Goal: Feedback & Contribution: Submit feedback/report problem

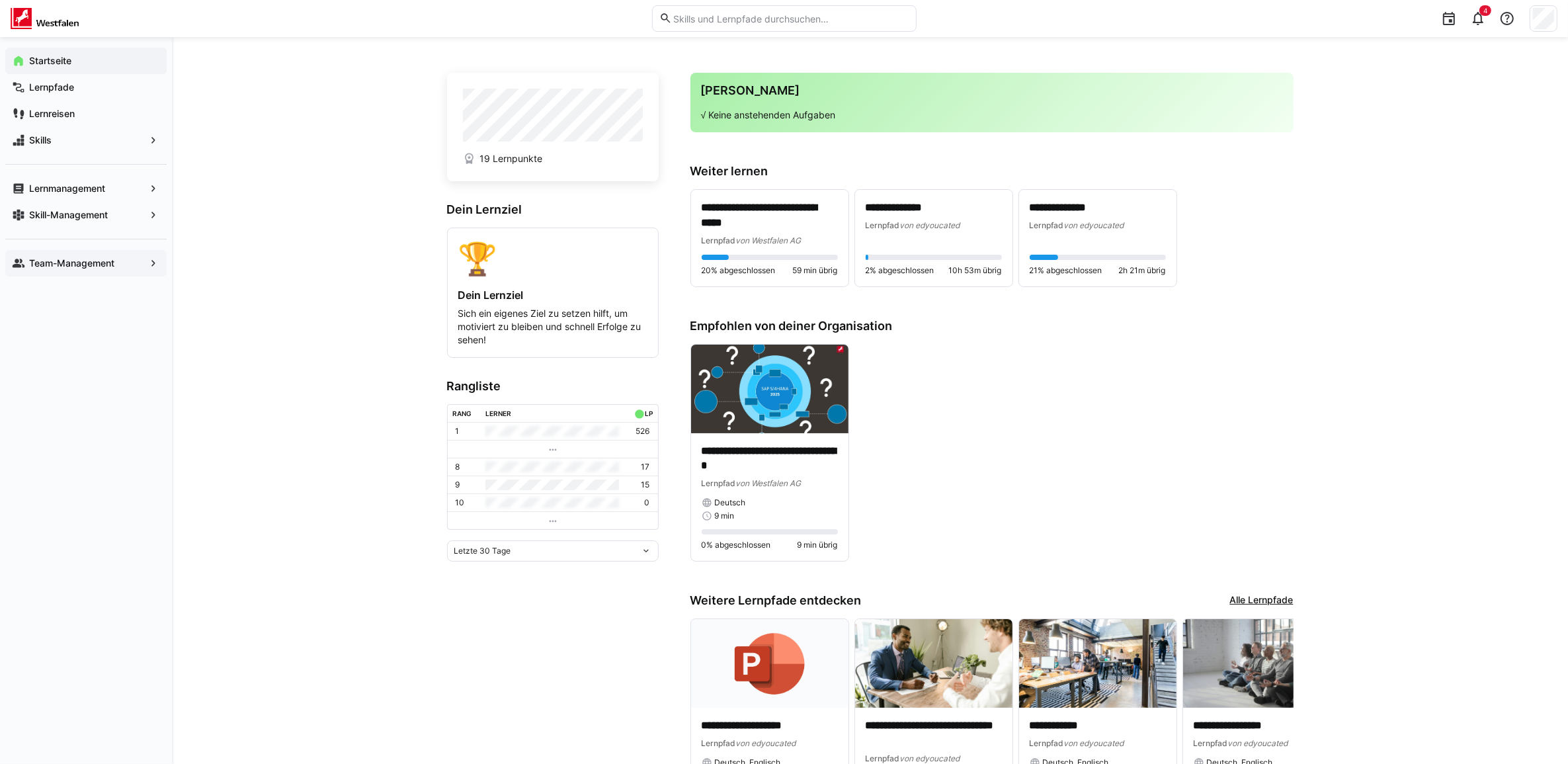
click at [88, 269] on span "Team-Management" at bounding box center [86, 264] width 118 height 13
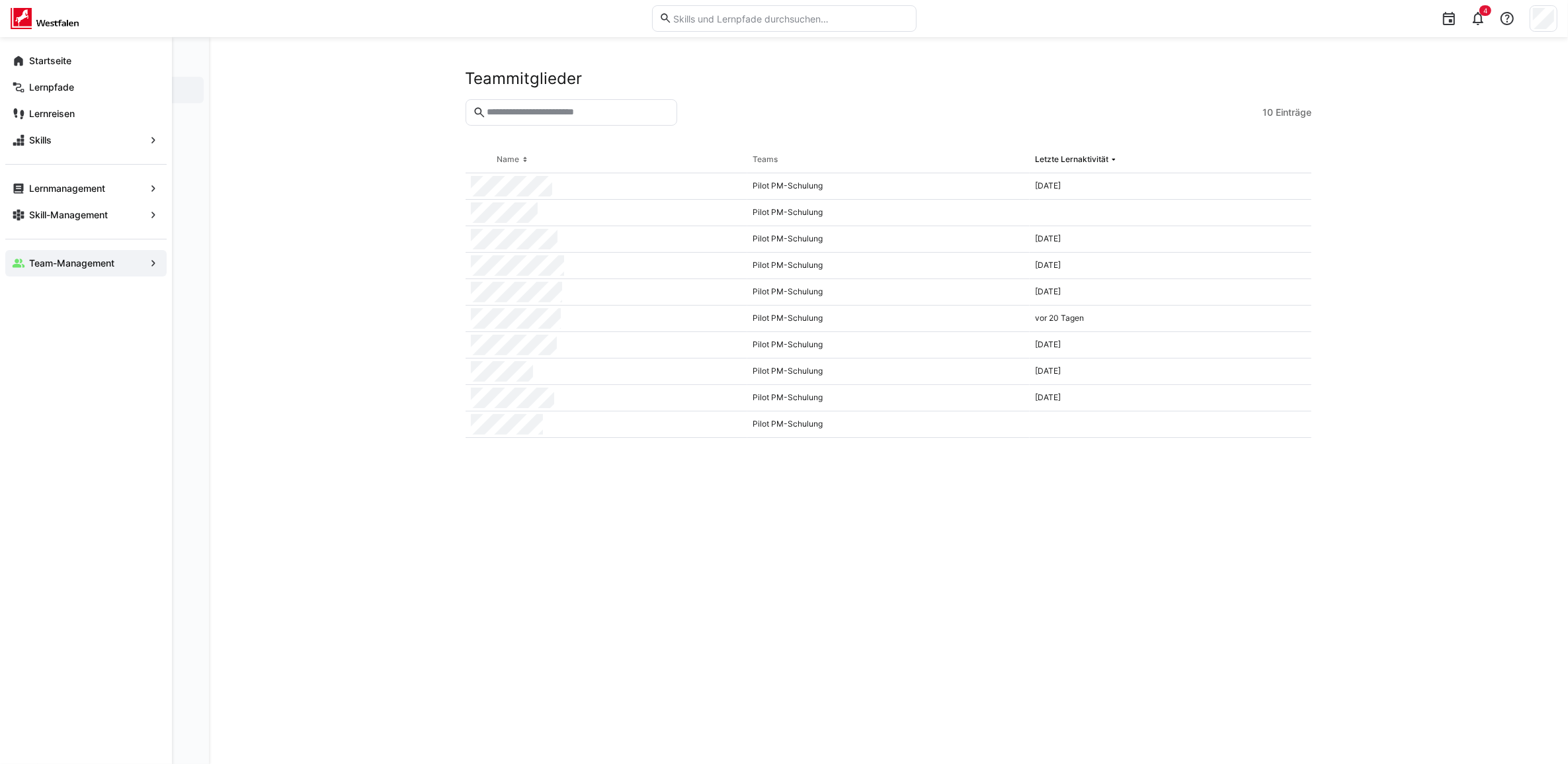
click at [0, 0] on app-navigation-label "Team-Management" at bounding box center [0, 0] width 0 height 0
click at [154, 265] on eds-icon at bounding box center [154, 264] width 13 height 13
click at [153, 265] on eds-icon at bounding box center [154, 264] width 13 height 13
click at [0, 0] on app-navigation-label "Team-Management" at bounding box center [0, 0] width 0 height 0
click at [148, 263] on eds-icon at bounding box center [154, 264] width 13 height 13
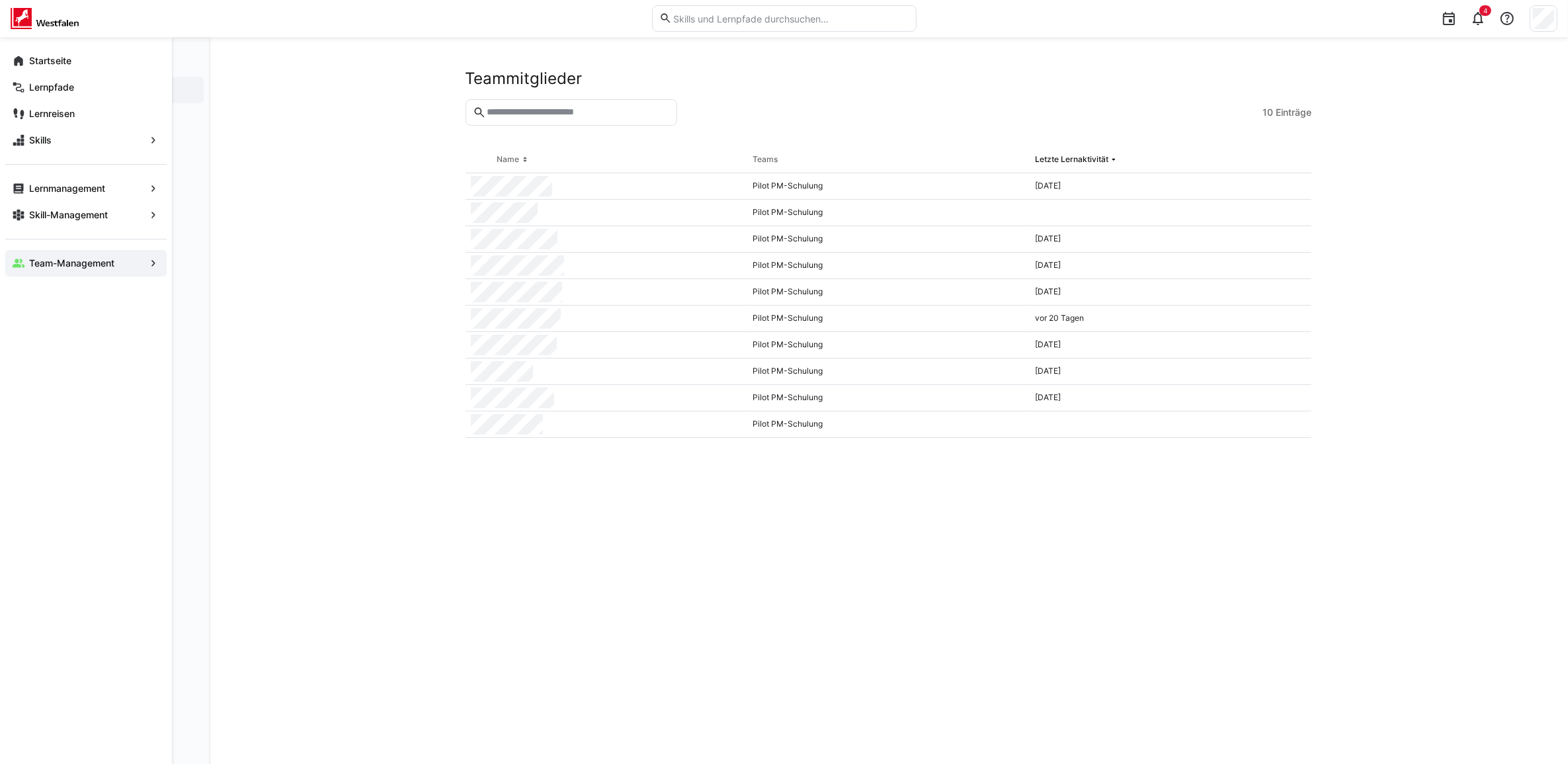
click at [153, 263] on eds-icon at bounding box center [154, 264] width 13 height 13
click at [0, 0] on app-navigation-label "Offene Anfragen" at bounding box center [0, 0] width 0 height 0
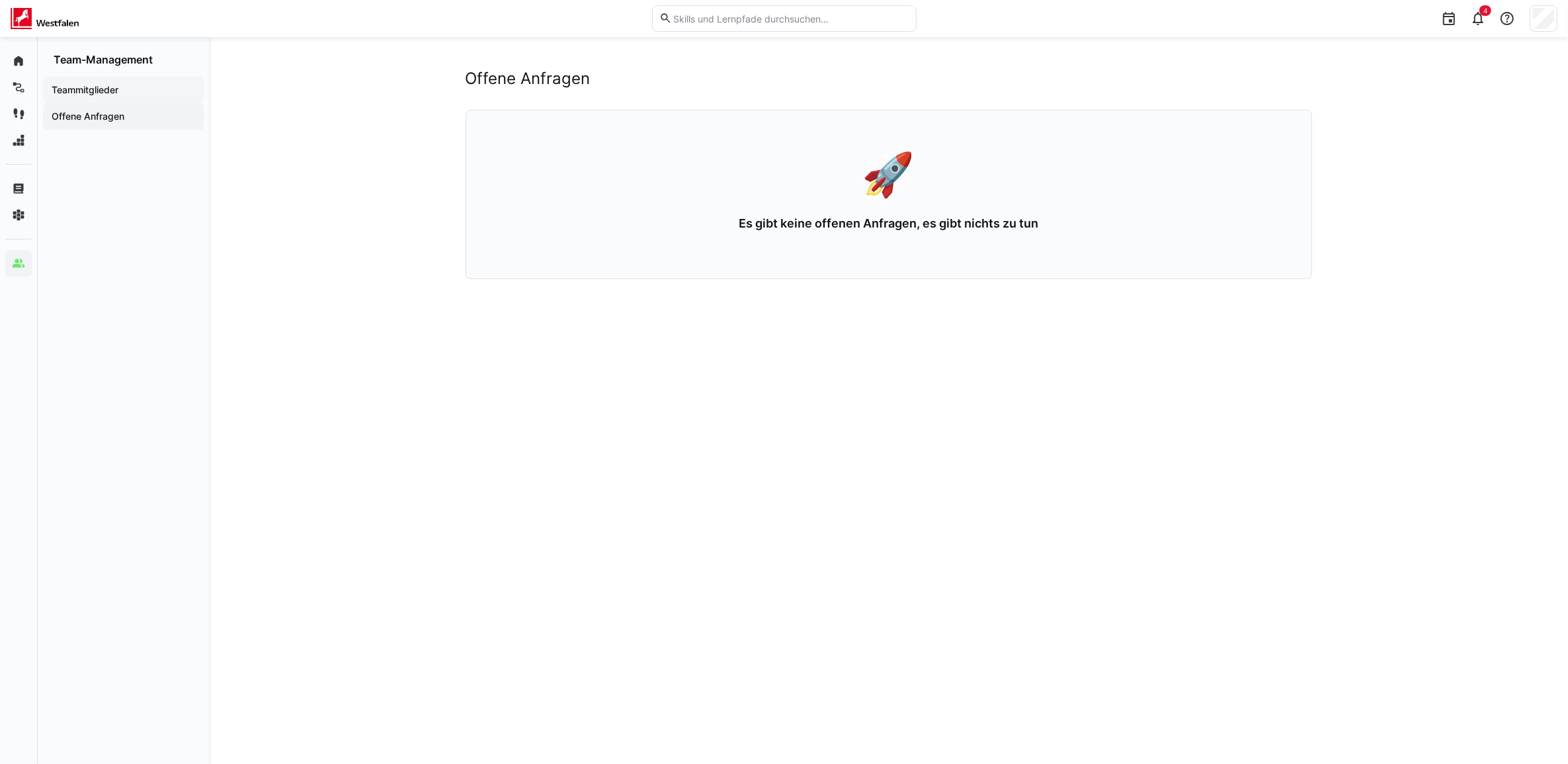
click at [107, 78] on div "Teammitglieder" at bounding box center [123, 90] width 160 height 27
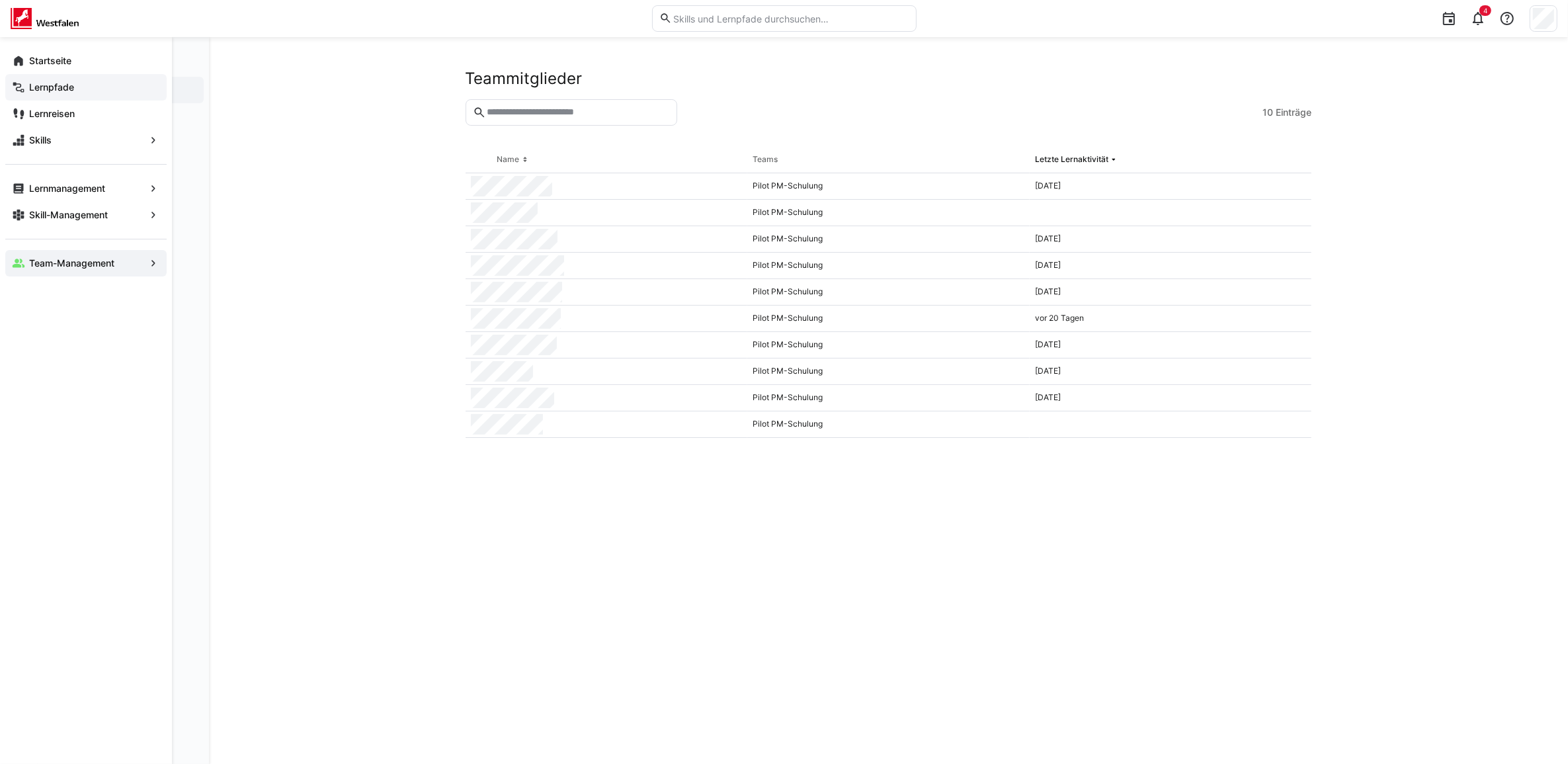
click at [48, 94] on div "Lernpfade" at bounding box center [85, 88] width 161 height 27
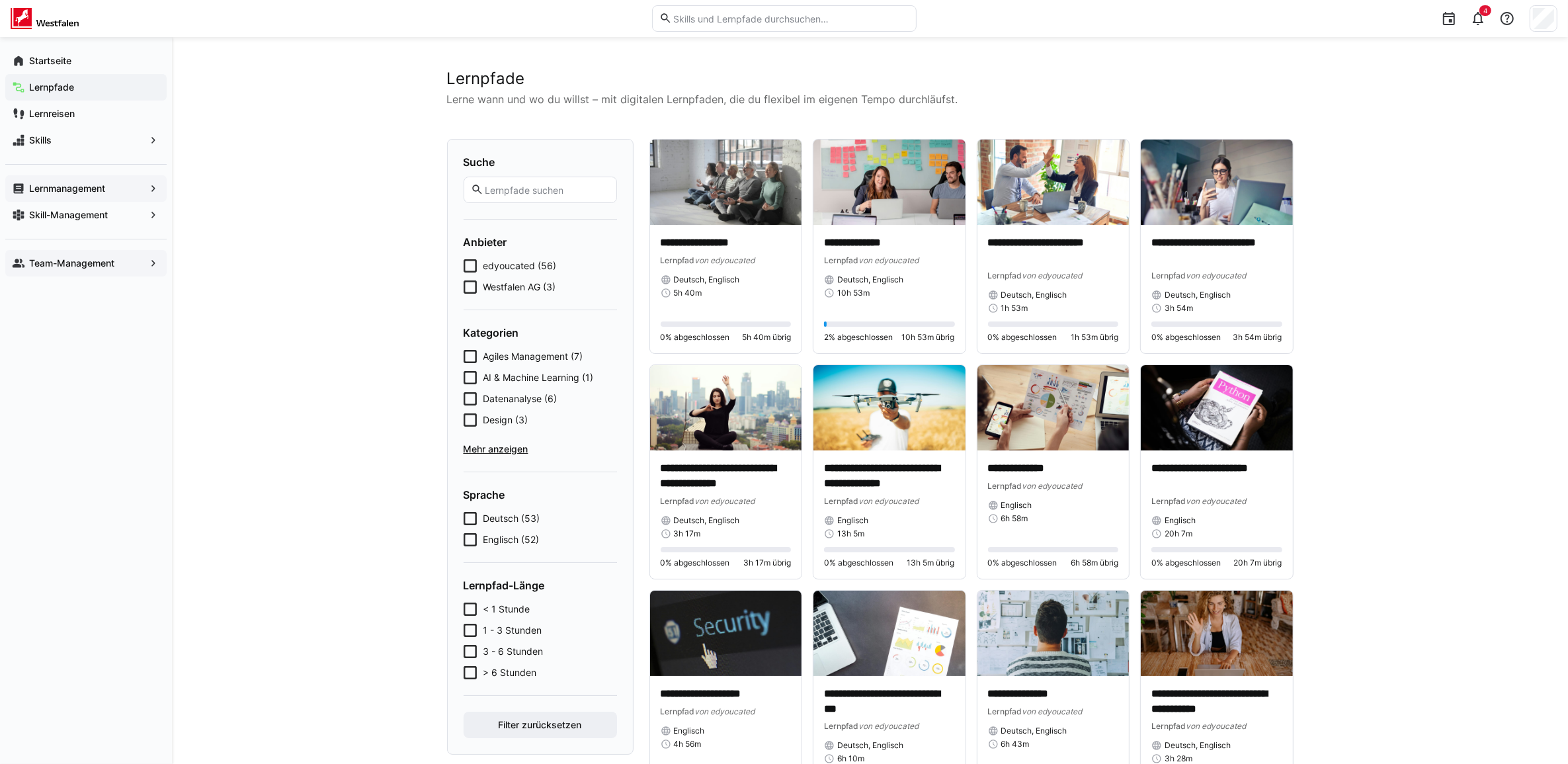
click at [0, 0] on app-navigation-label "Lernmanagement" at bounding box center [0, 0] width 0 height 0
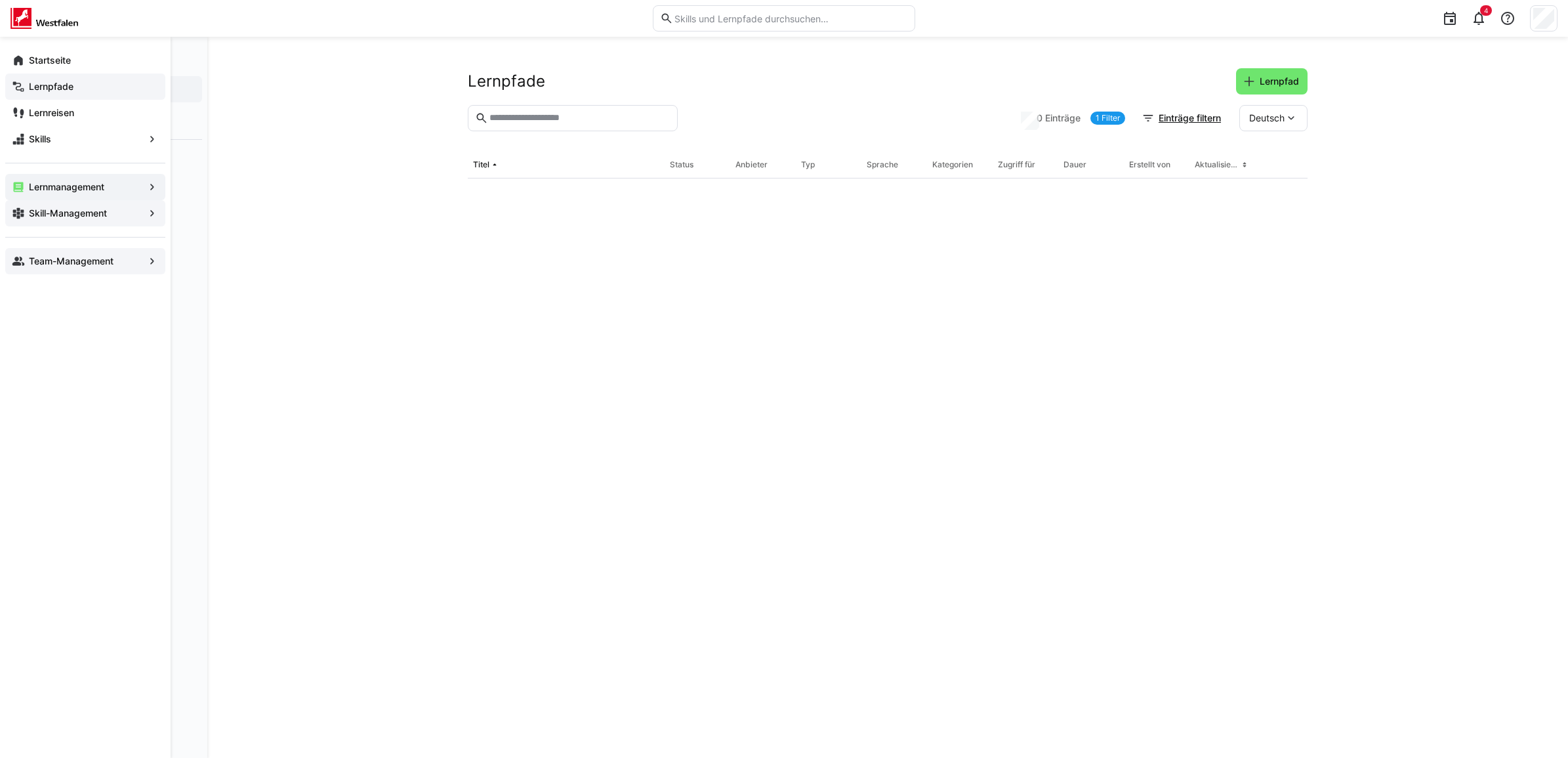
click at [0, 0] on app-navigation-label "Skill-Management" at bounding box center [0, 0] width 0 height 0
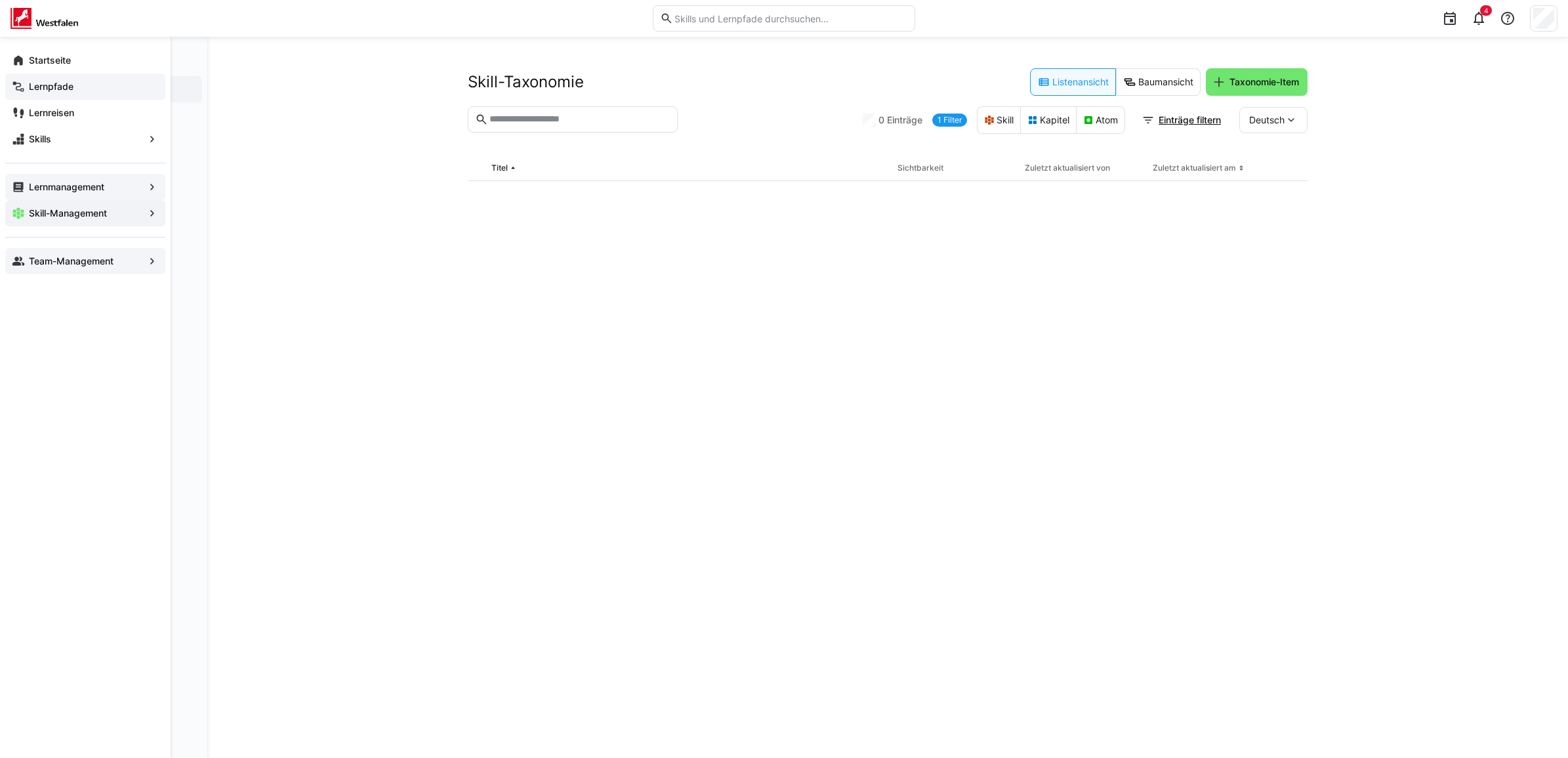
click at [0, 0] on app-navigation-label "Lernmanagement" at bounding box center [0, 0] width 0 height 0
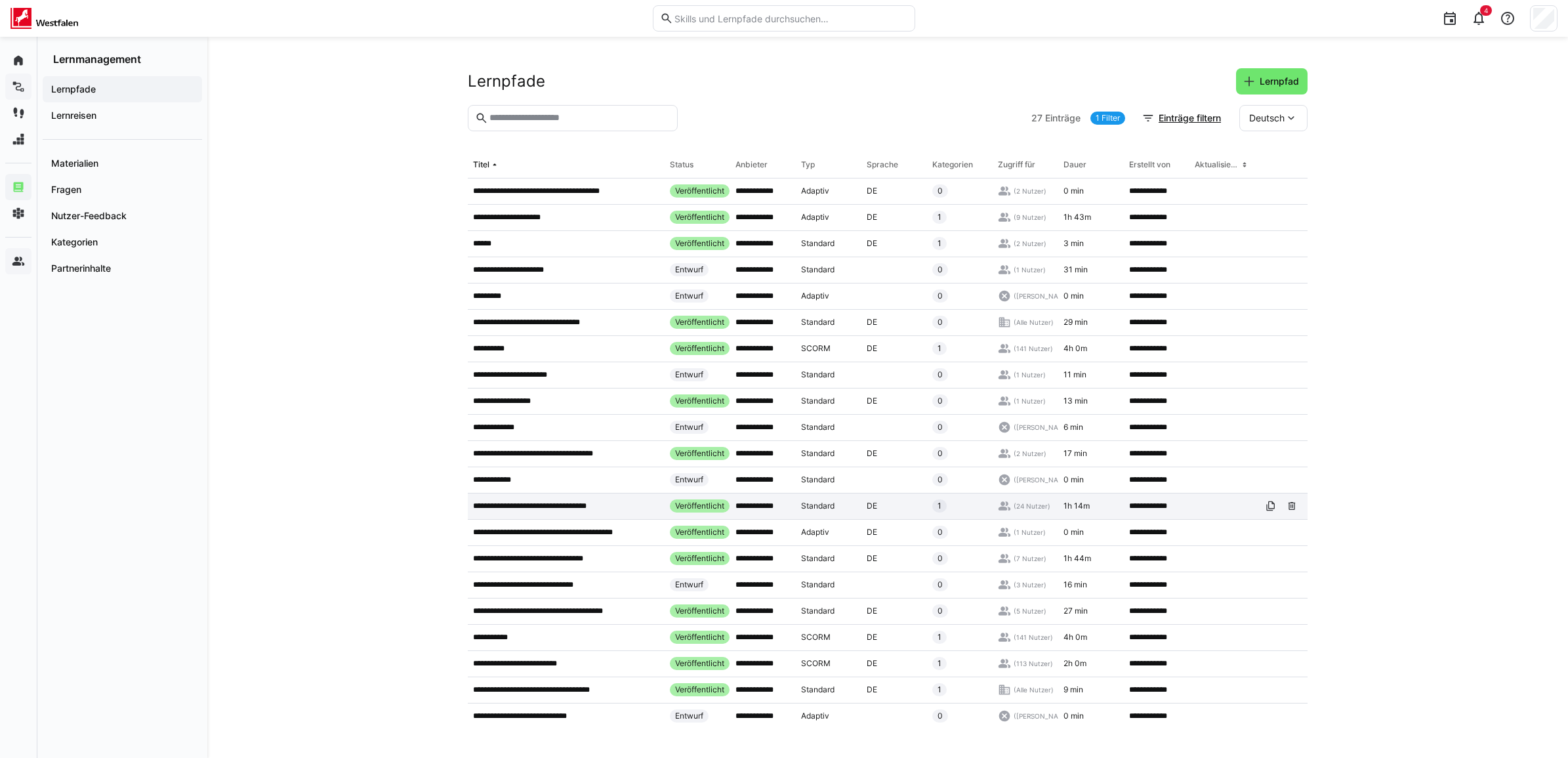
click at [561, 502] on p "**********" at bounding box center [550, 506] width 155 height 10
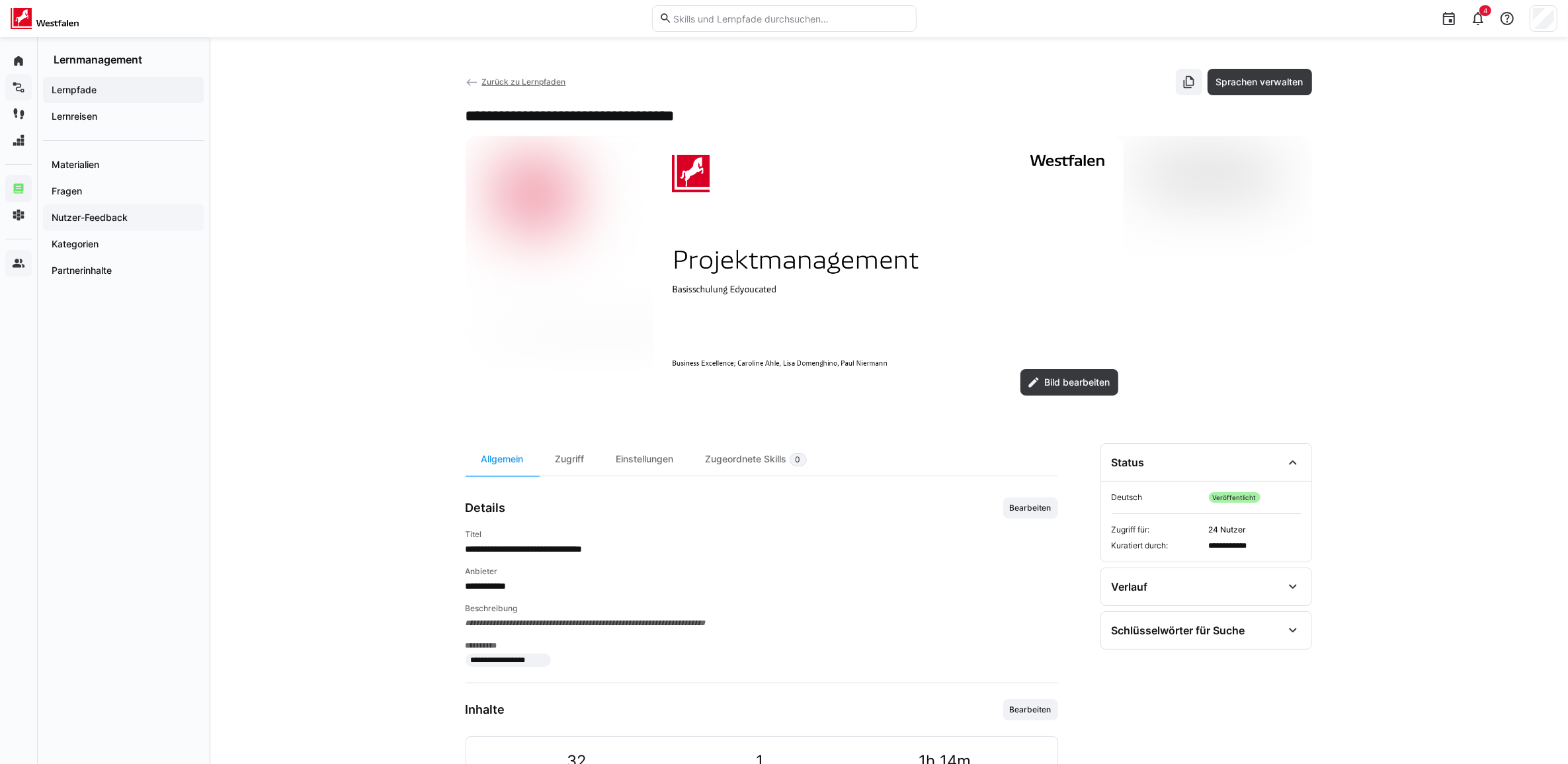
click at [0, 0] on app-navigation-label "Nutzer-Feedback" at bounding box center [0, 0] width 0 height 0
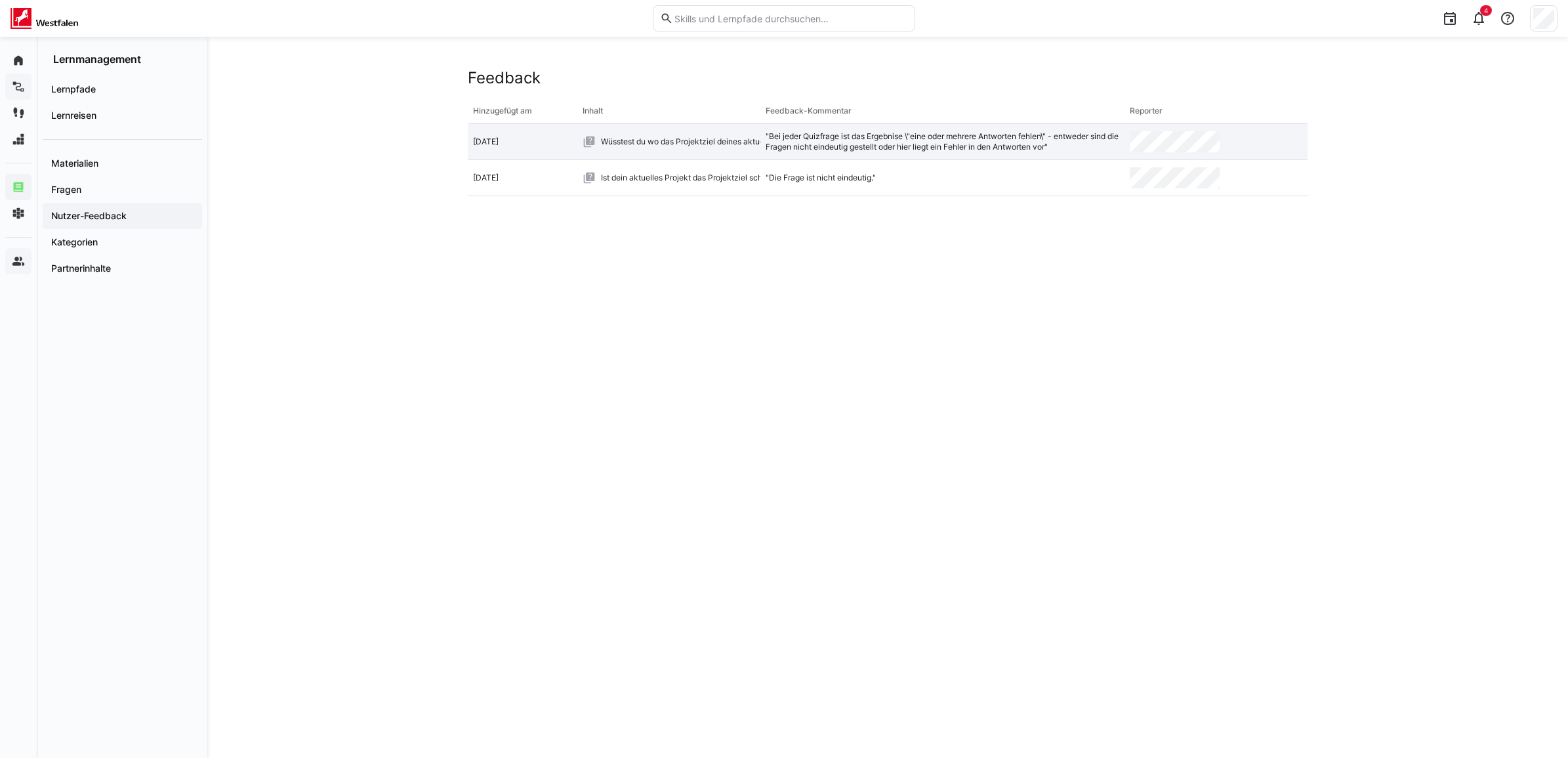
click at [879, 149] on div ""Bei jeder Quizfrage ist das Ergebnise \"eine oder mehrere Antworten fehlen\" -…" at bounding box center [942, 141] width 354 height 21
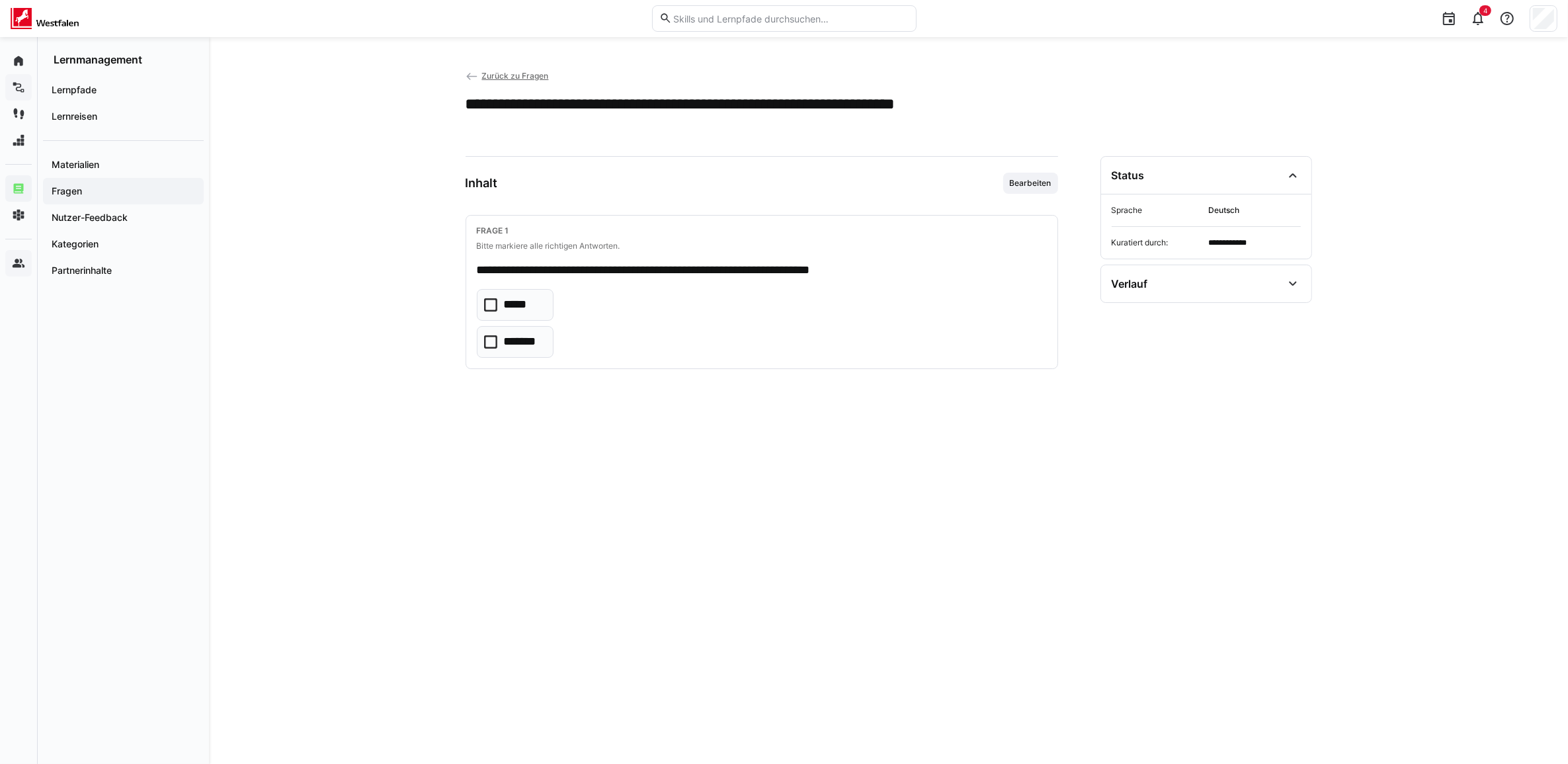
click at [503, 78] on span "Zurück zu Fragen" at bounding box center [514, 75] width 67 height 10
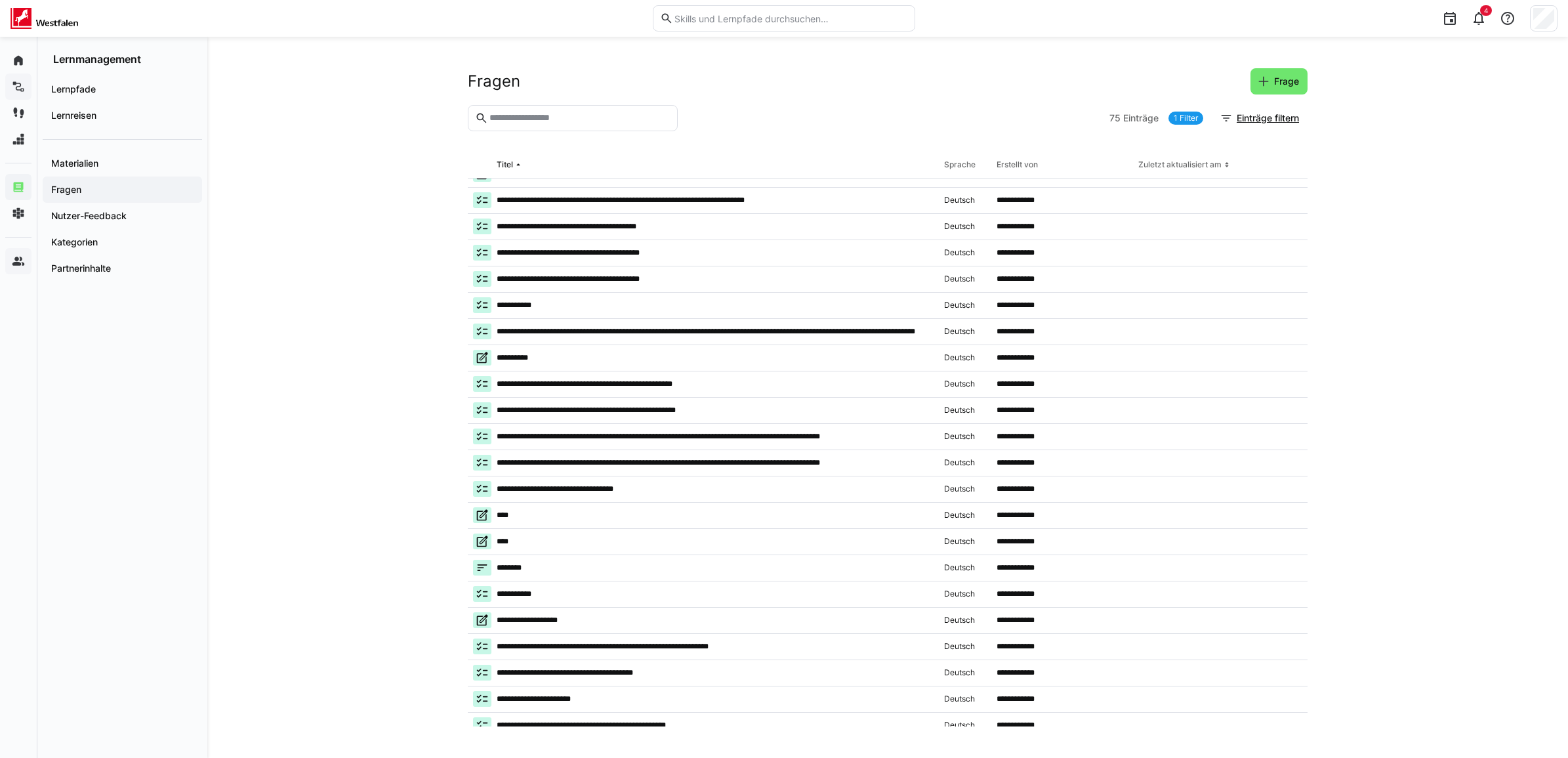
scroll to position [27, 0]
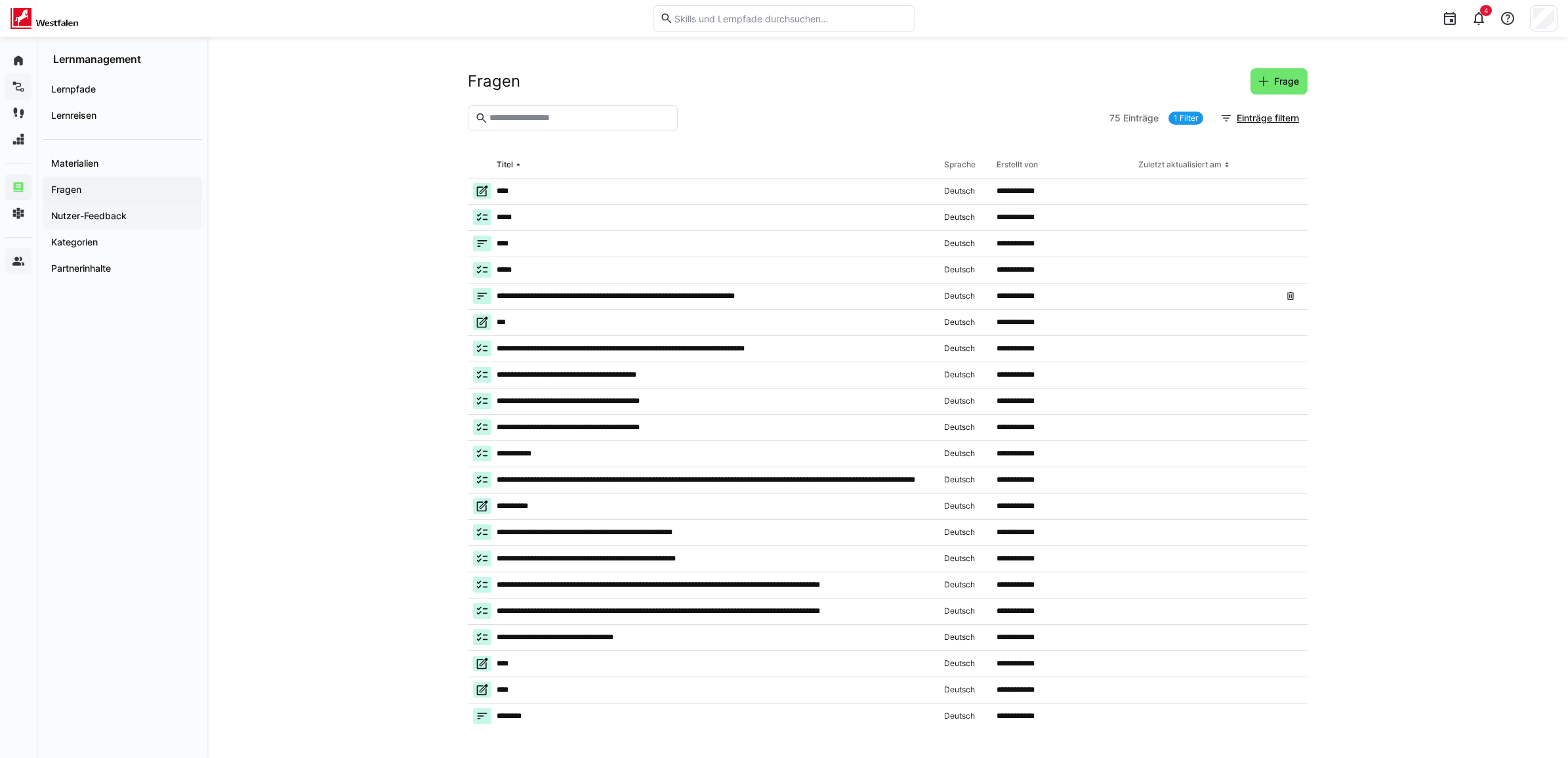
click at [110, 224] on div "Nutzer-Feedback" at bounding box center [122, 216] width 159 height 27
